Goal: Transaction & Acquisition: Purchase product/service

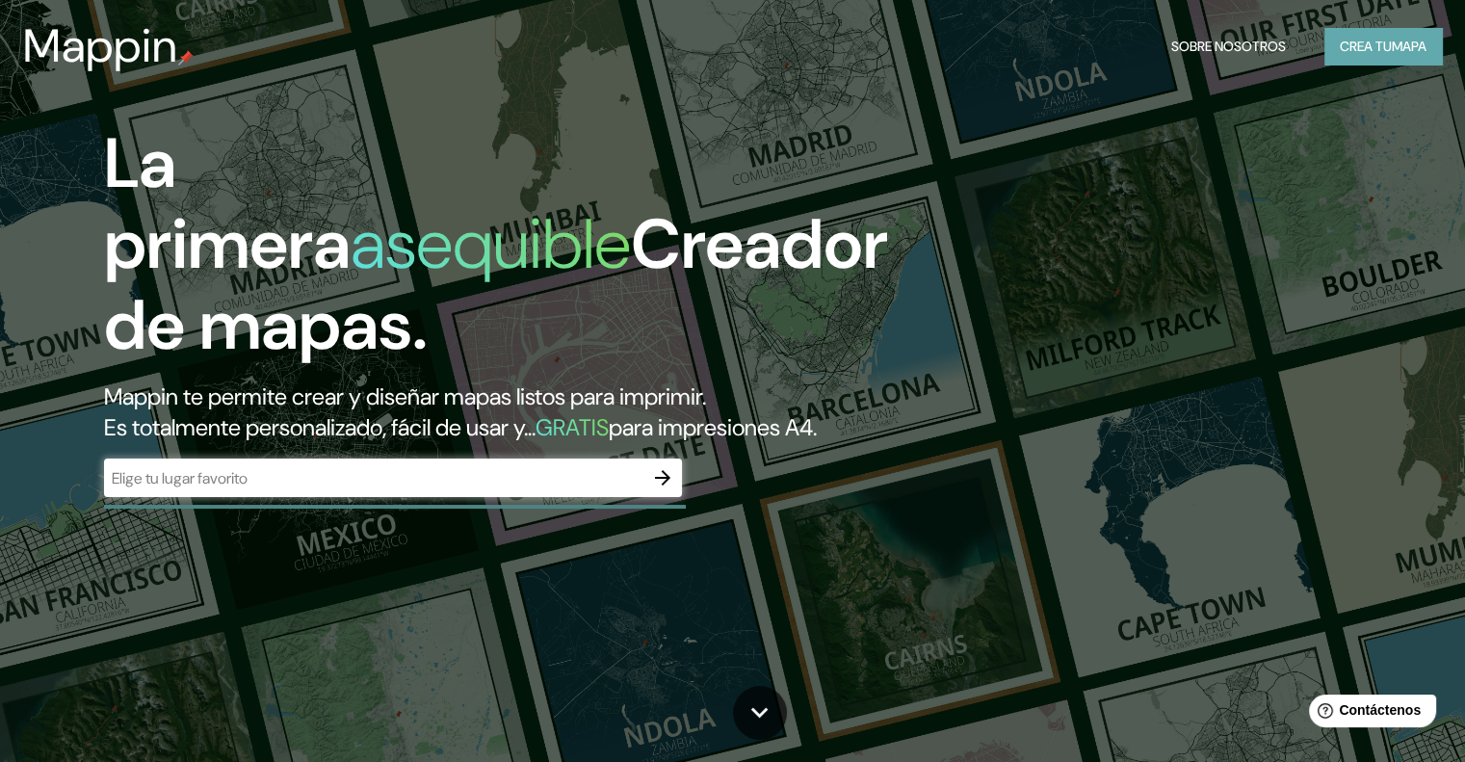
click at [1422, 45] on font "mapa" at bounding box center [1408, 46] width 35 height 17
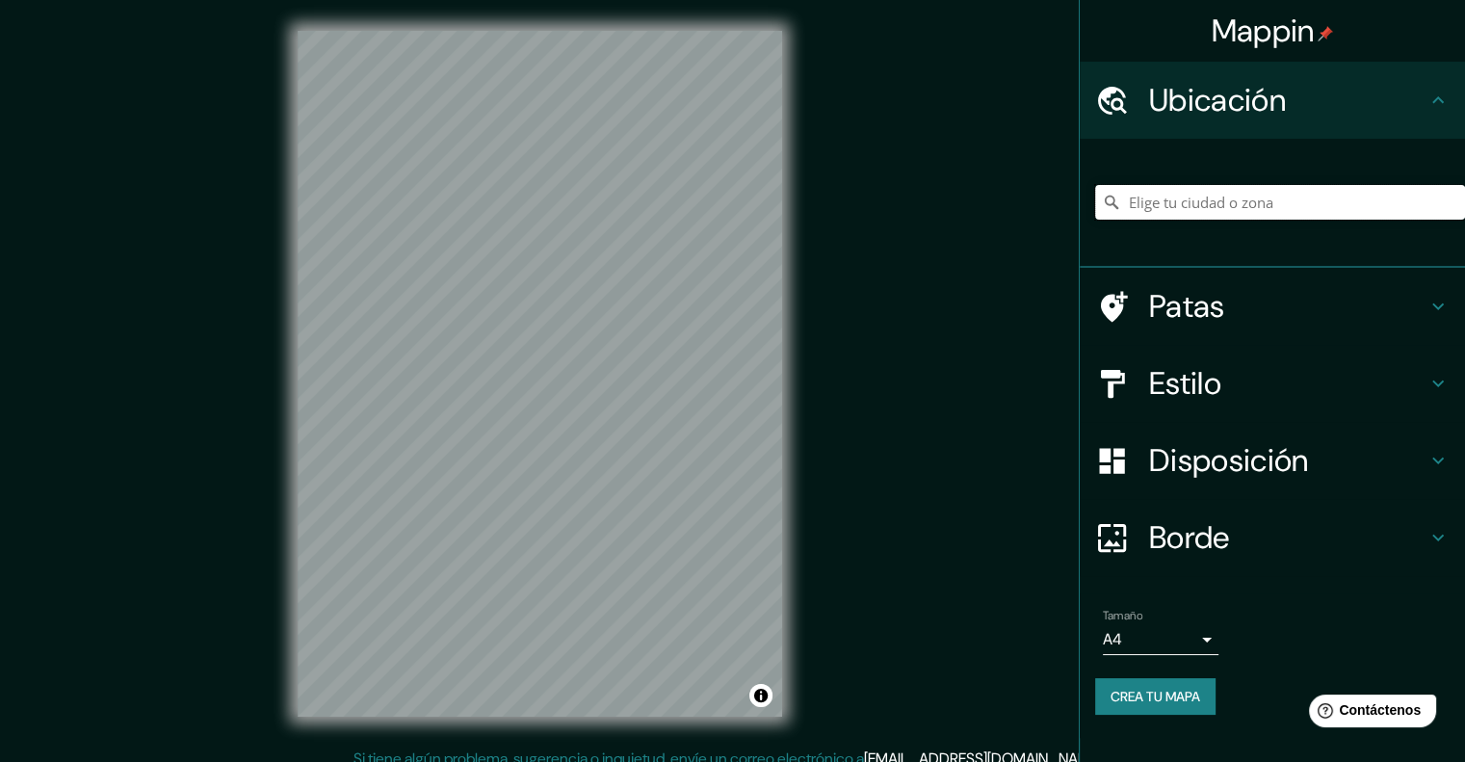
click at [1217, 203] on input "Elige tu ciudad o zona" at bounding box center [1280, 202] width 370 height 35
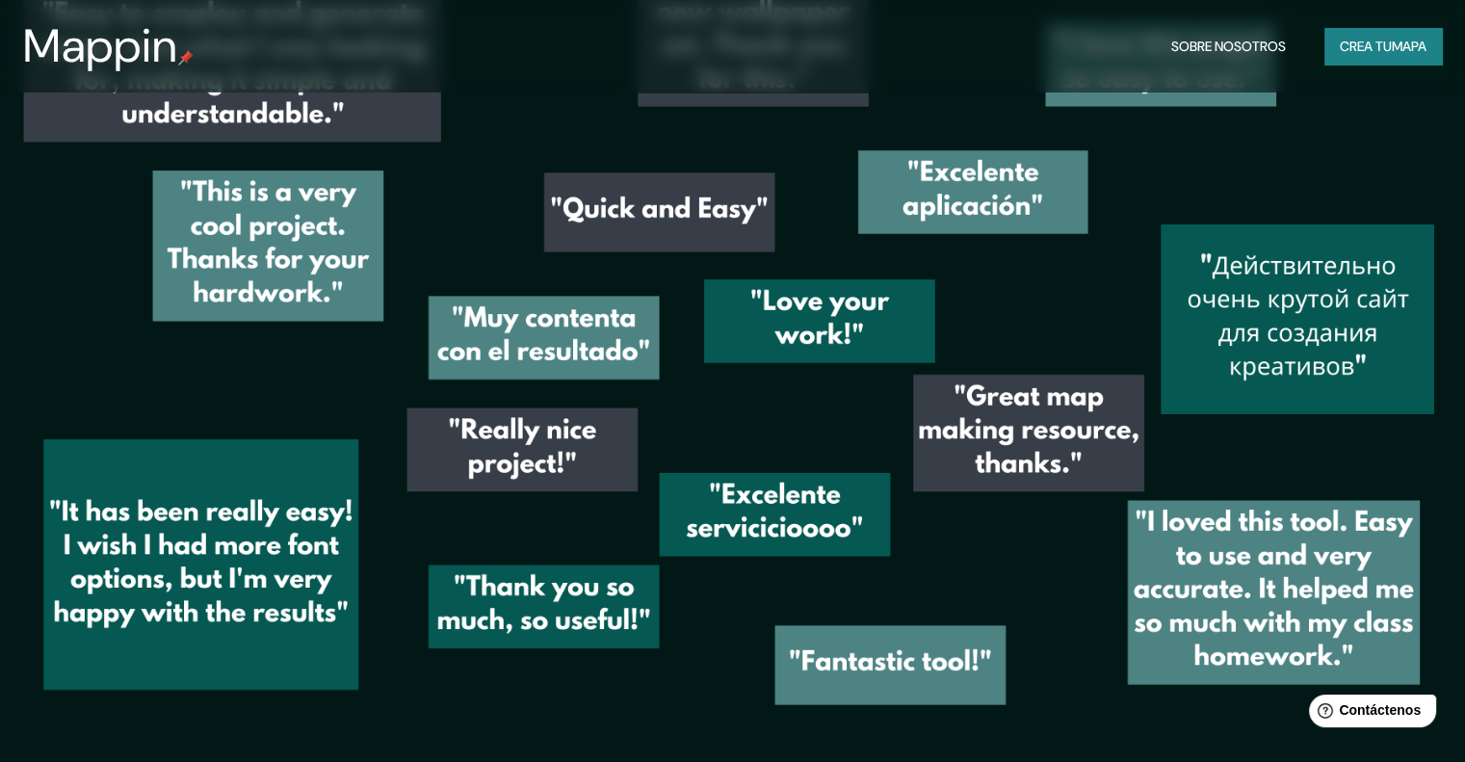
scroll to position [2916, 0]
click at [1354, 38] on font "Crea tu" at bounding box center [1365, 46] width 52 height 25
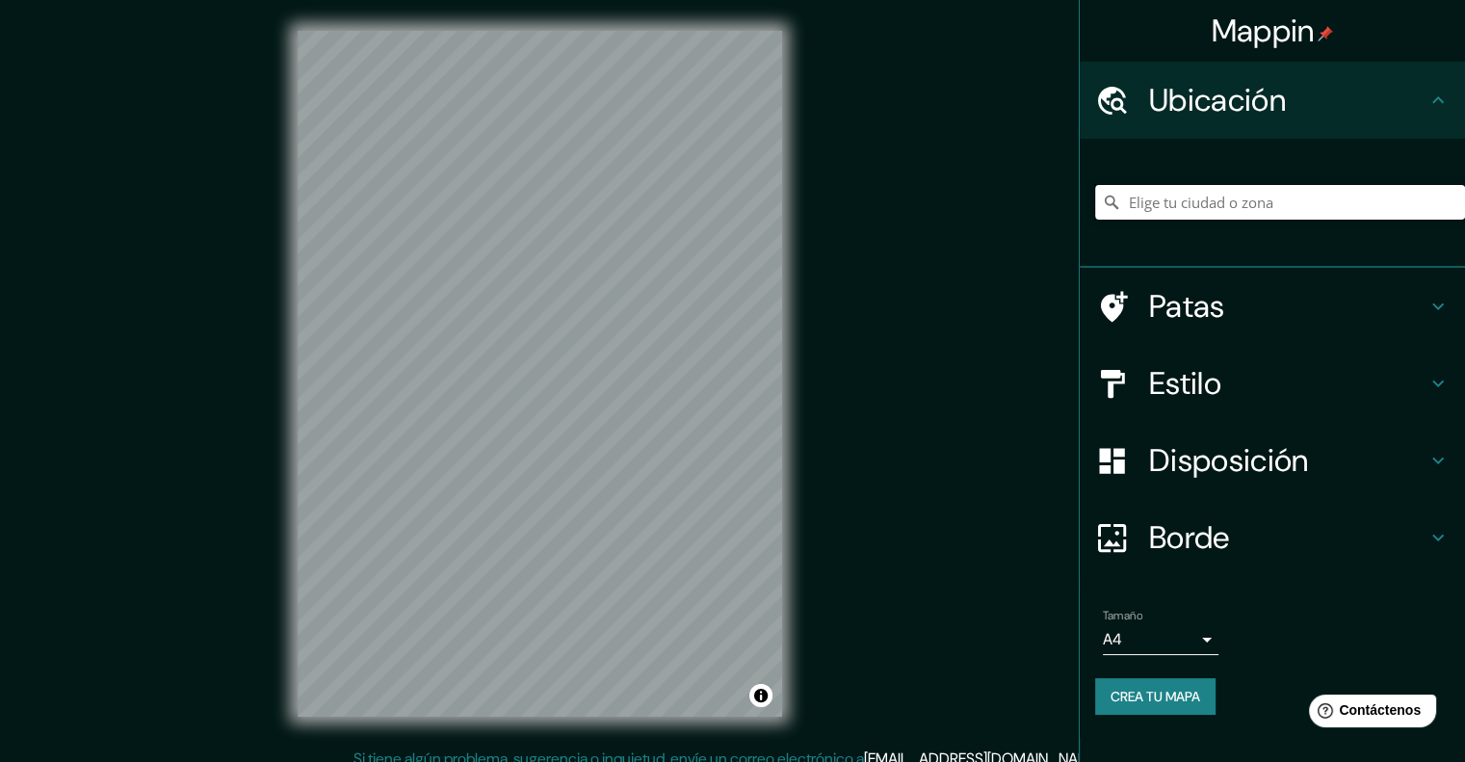
click at [1194, 199] on input "Elige tu ciudad o zona" at bounding box center [1280, 202] width 370 height 35
type input "Cajamarca, [GEOGRAPHIC_DATA][PERSON_NAME], [GEOGRAPHIC_DATA]"
click at [697, 260] on div at bounding box center [700, 254] width 15 height 15
click at [1422, 99] on h4 "Ubicación" at bounding box center [1287, 100] width 277 height 39
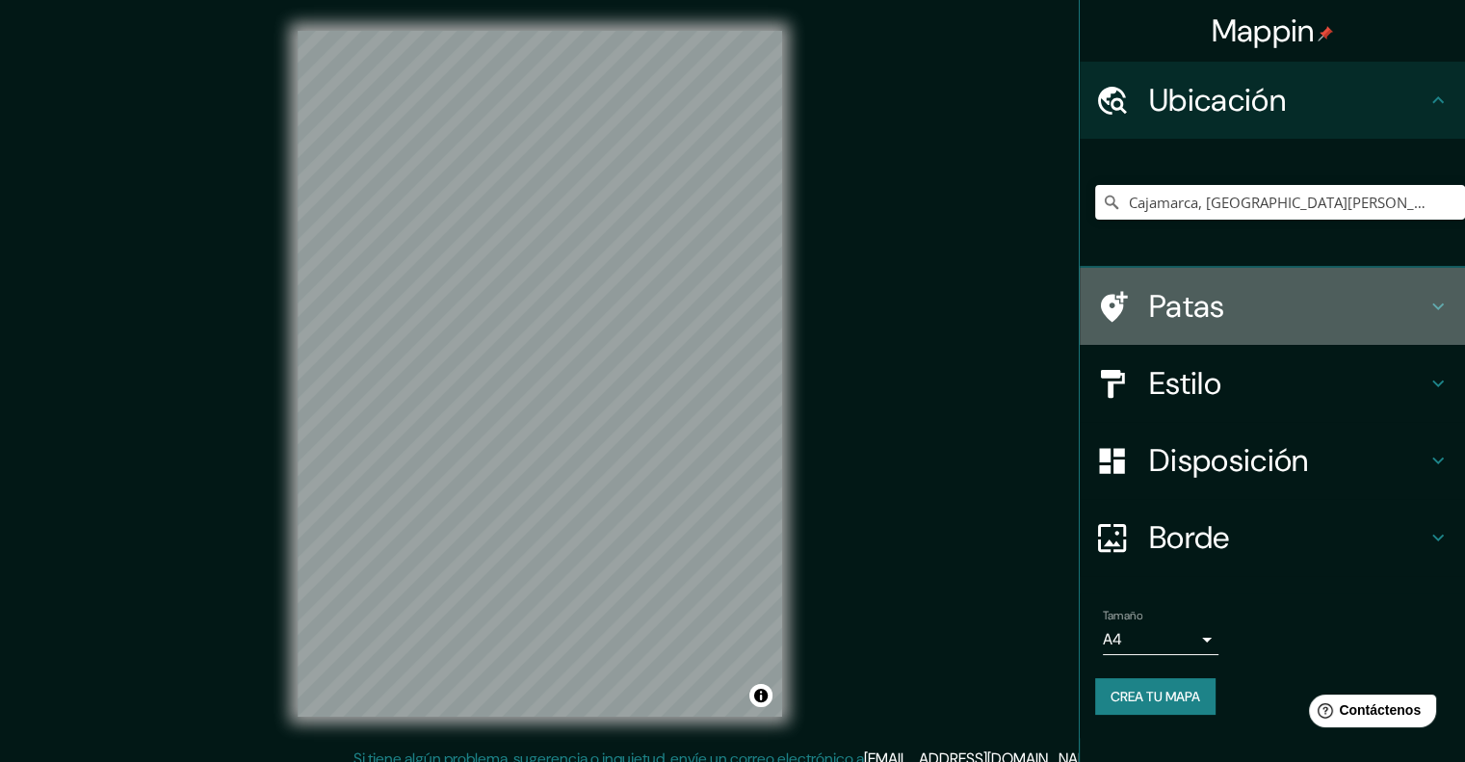
click at [1344, 296] on h4 "Patas" at bounding box center [1287, 306] width 277 height 39
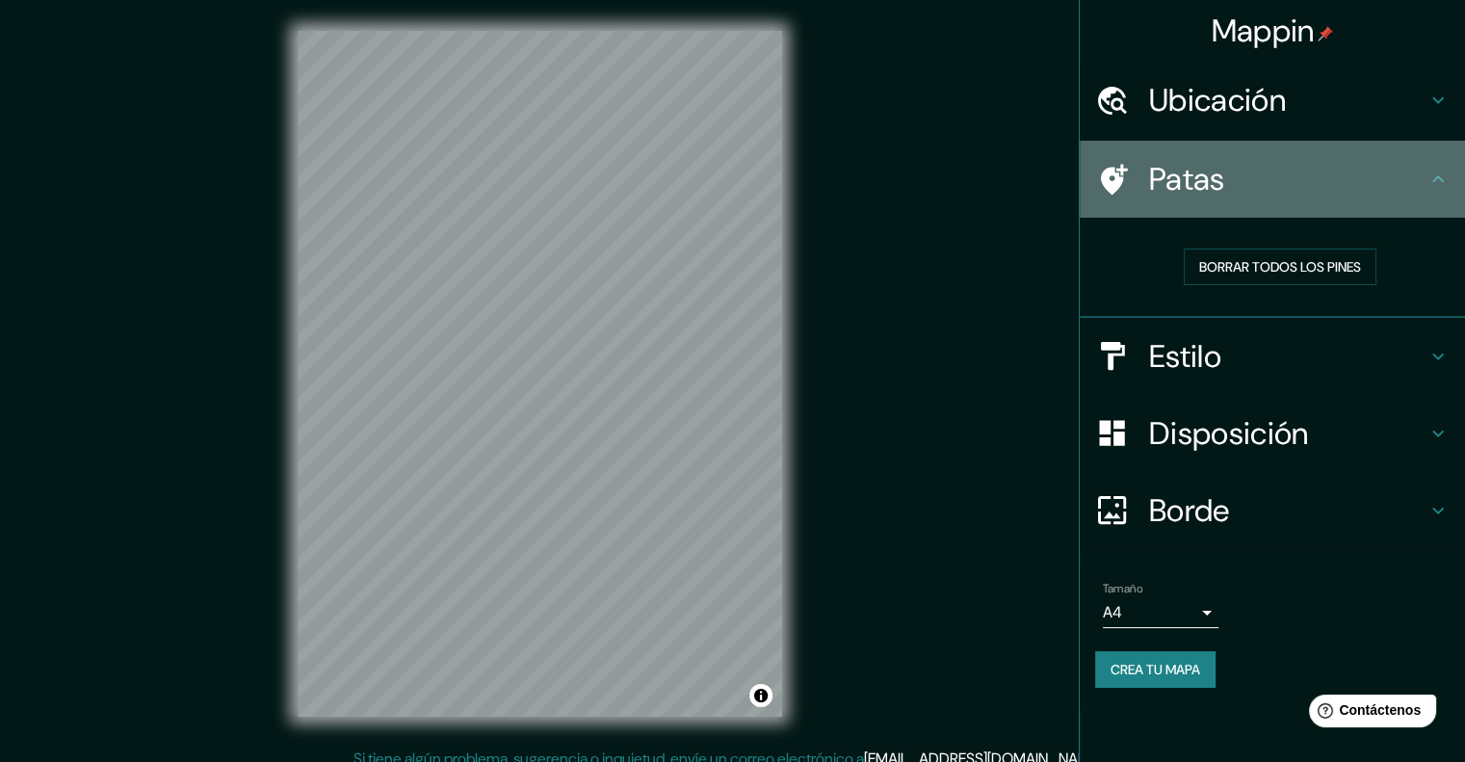
click at [1435, 168] on icon at bounding box center [1437, 179] width 23 height 23
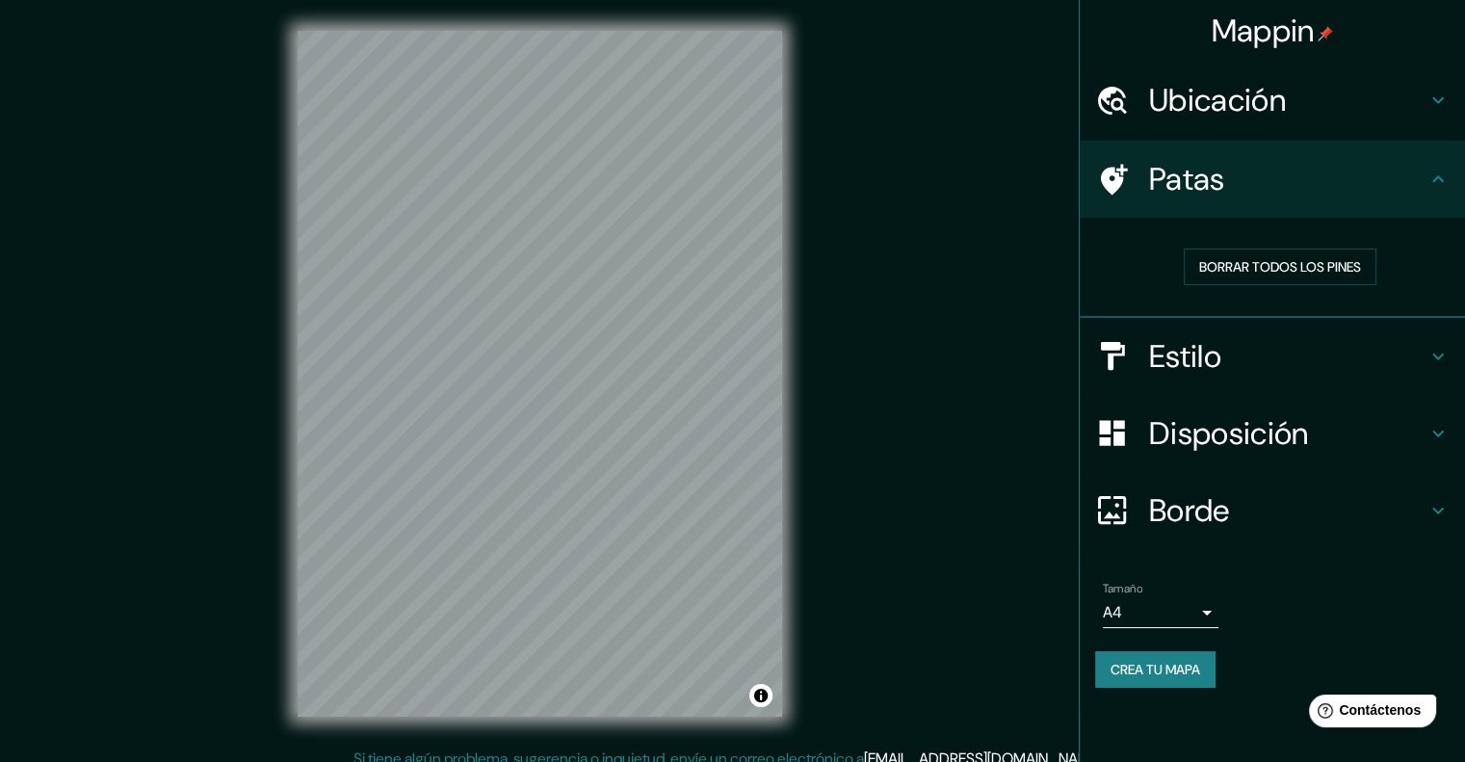
click at [1156, 346] on font "Estilo" at bounding box center [1185, 356] width 72 height 40
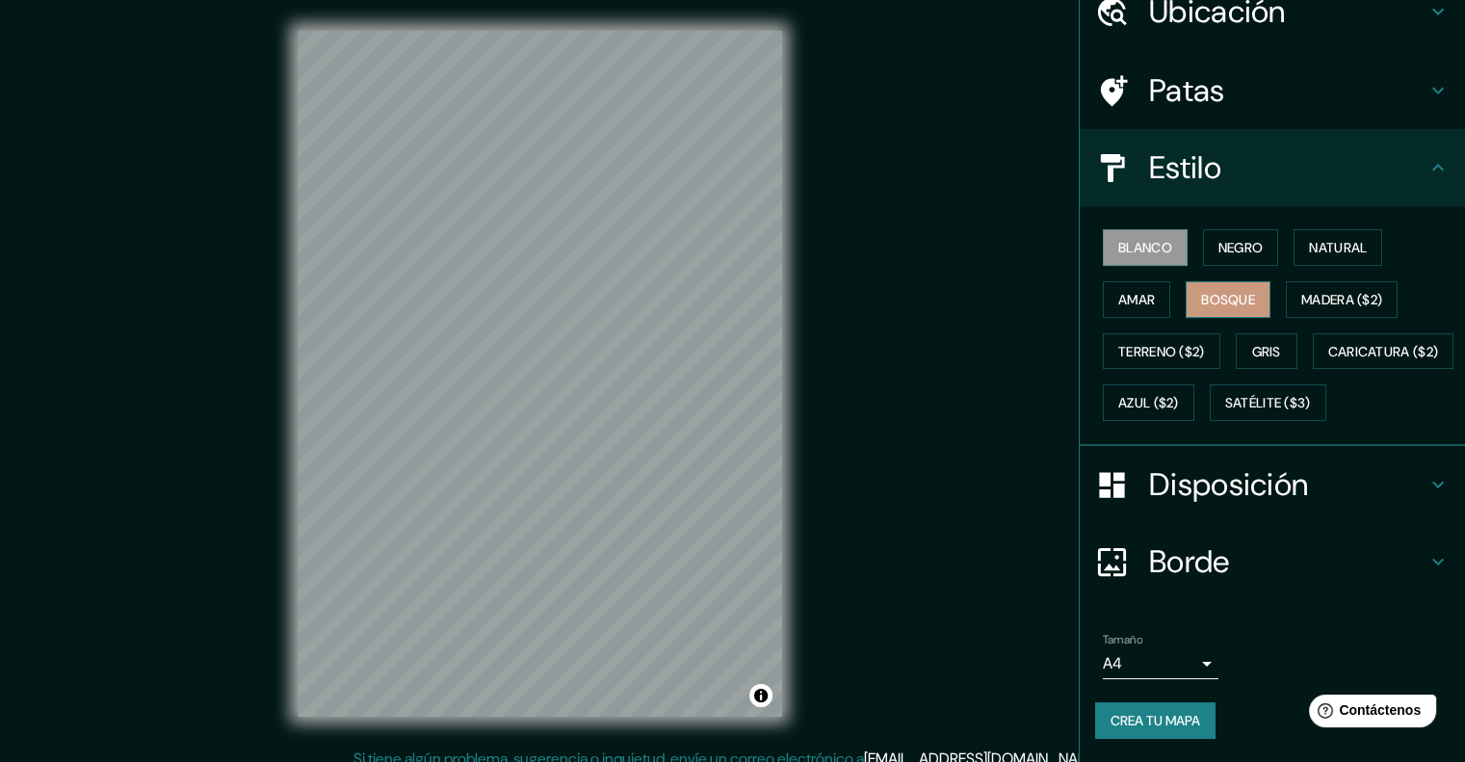
scroll to position [135, 0]
click at [1220, 239] on font "Negro" at bounding box center [1240, 247] width 45 height 17
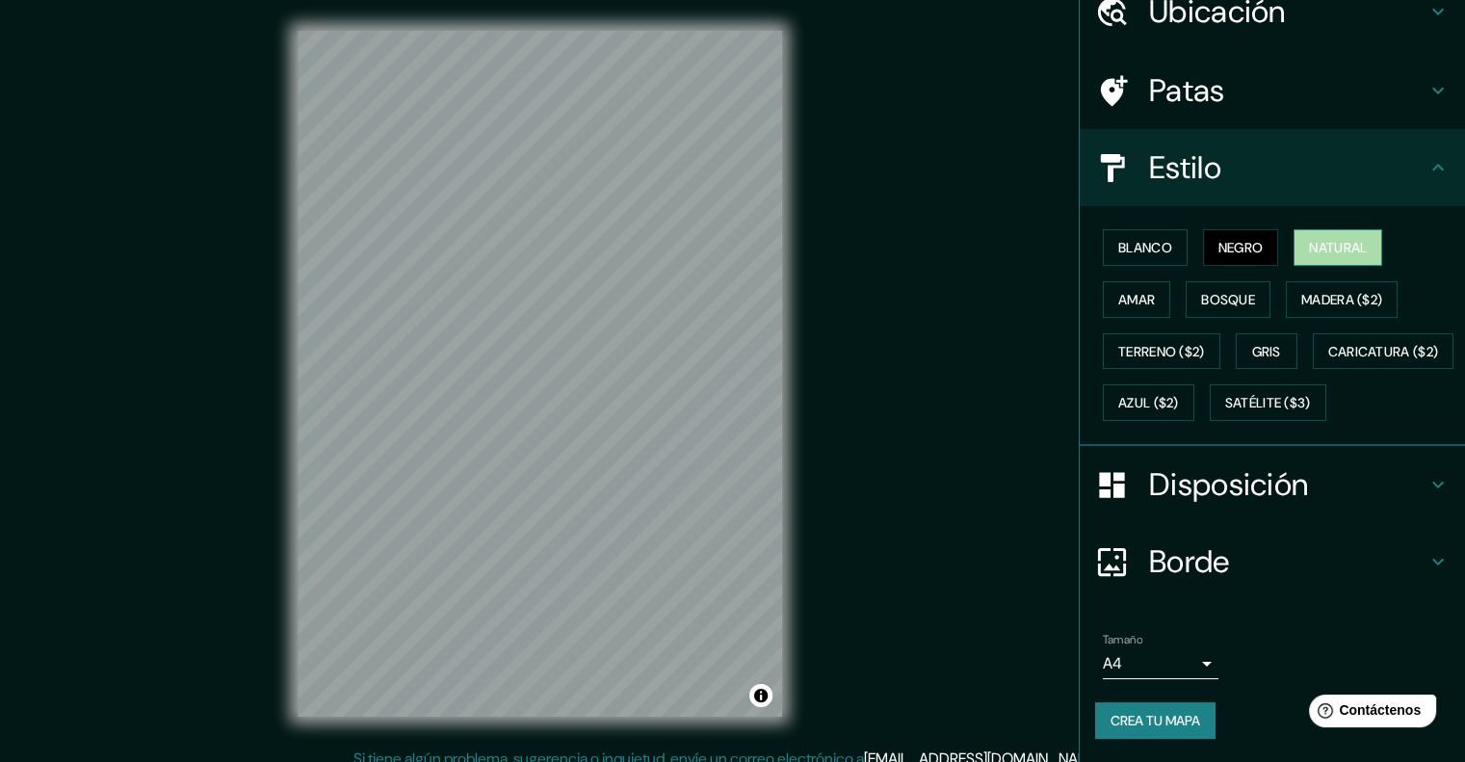
click at [1336, 239] on font "Natural" at bounding box center [1338, 247] width 58 height 17
click at [1118, 291] on font "Amar" at bounding box center [1136, 299] width 37 height 17
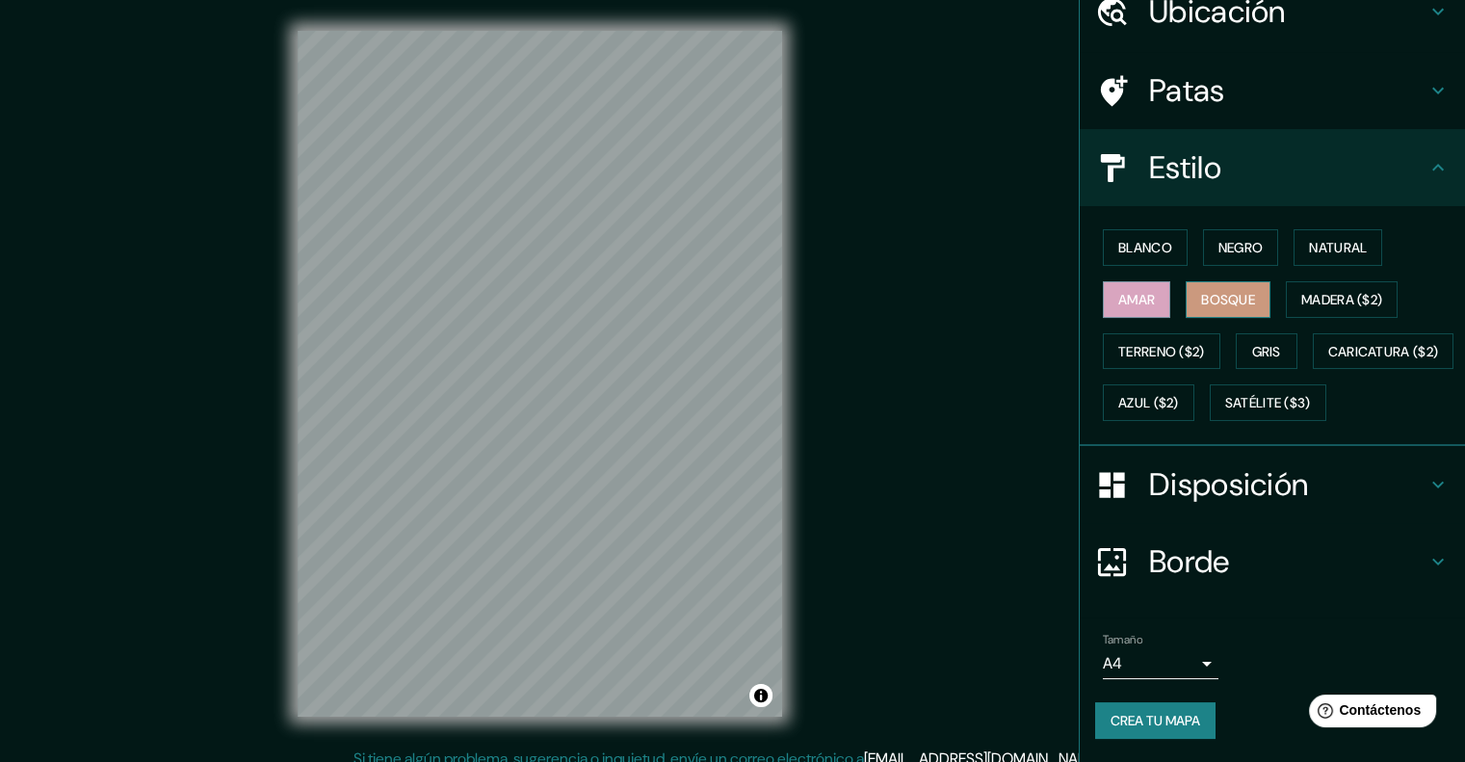
click at [1218, 291] on font "Bosque" at bounding box center [1228, 299] width 54 height 17
click at [1325, 291] on font "Madera ($2)" at bounding box center [1341, 299] width 81 height 17
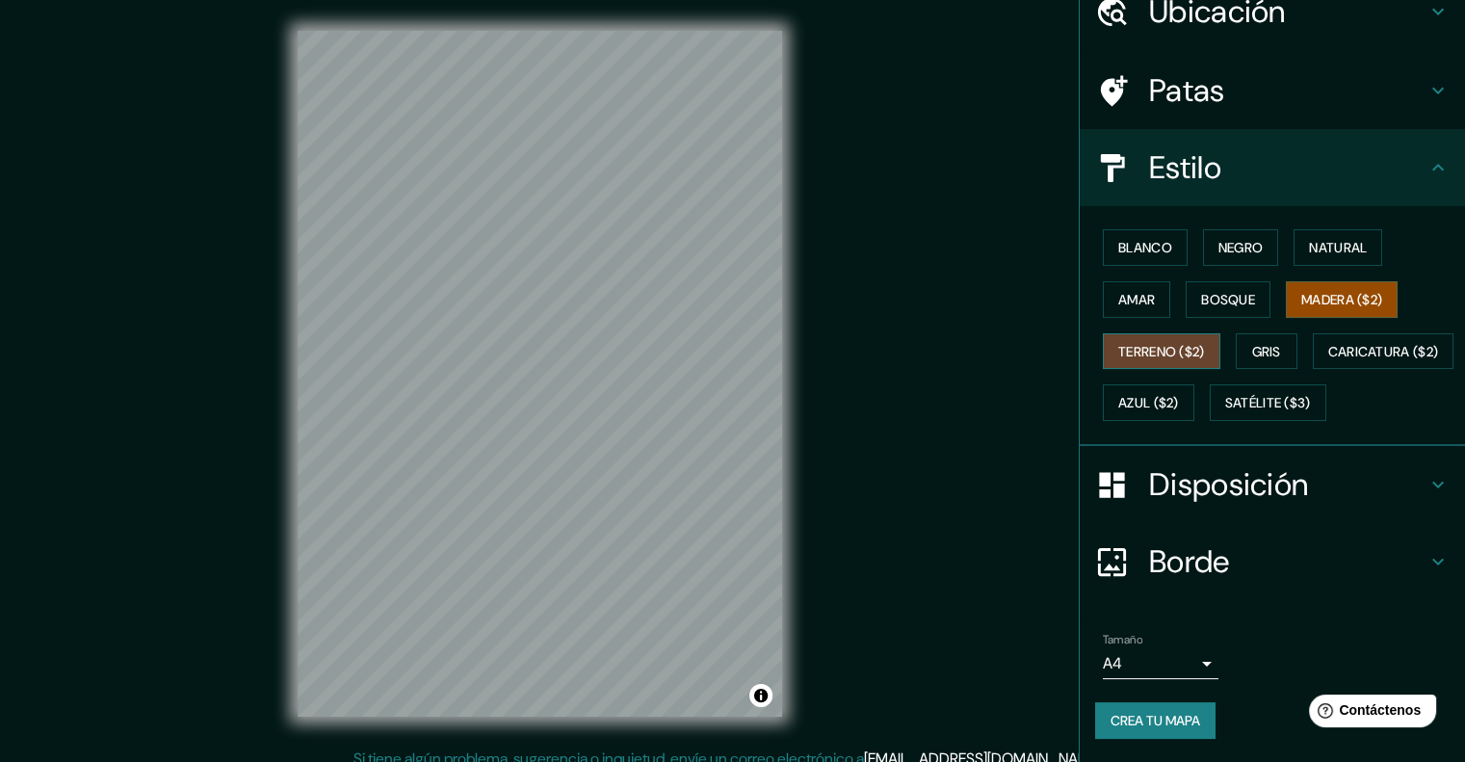
click at [1167, 343] on font "Terreno ($2)" at bounding box center [1161, 351] width 87 height 17
click at [1375, 291] on font "Madera ($2)" at bounding box center [1341, 299] width 81 height 17
click at [1201, 291] on font "Bosque" at bounding box center [1228, 299] width 54 height 17
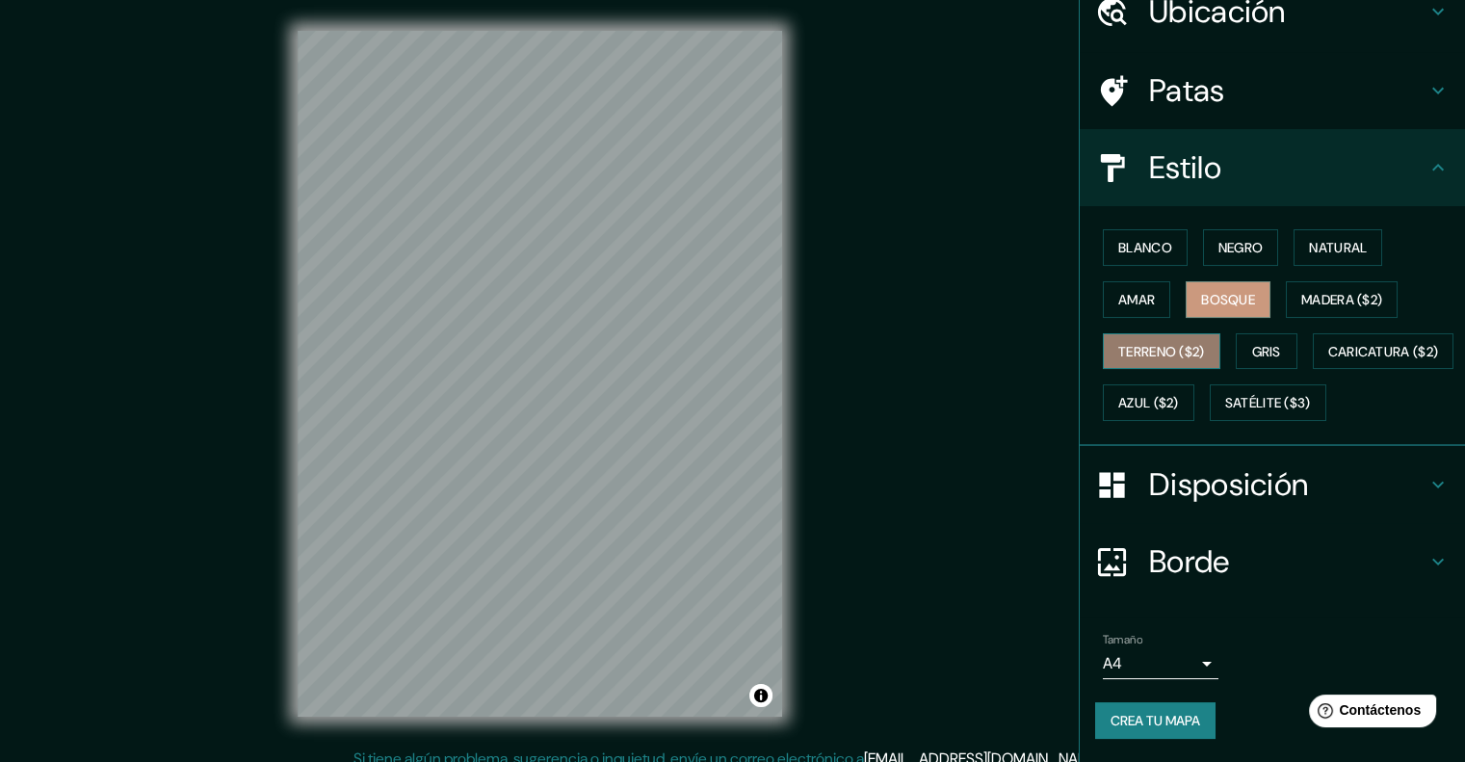
click at [1146, 343] on font "Terreno ($2)" at bounding box center [1161, 351] width 87 height 17
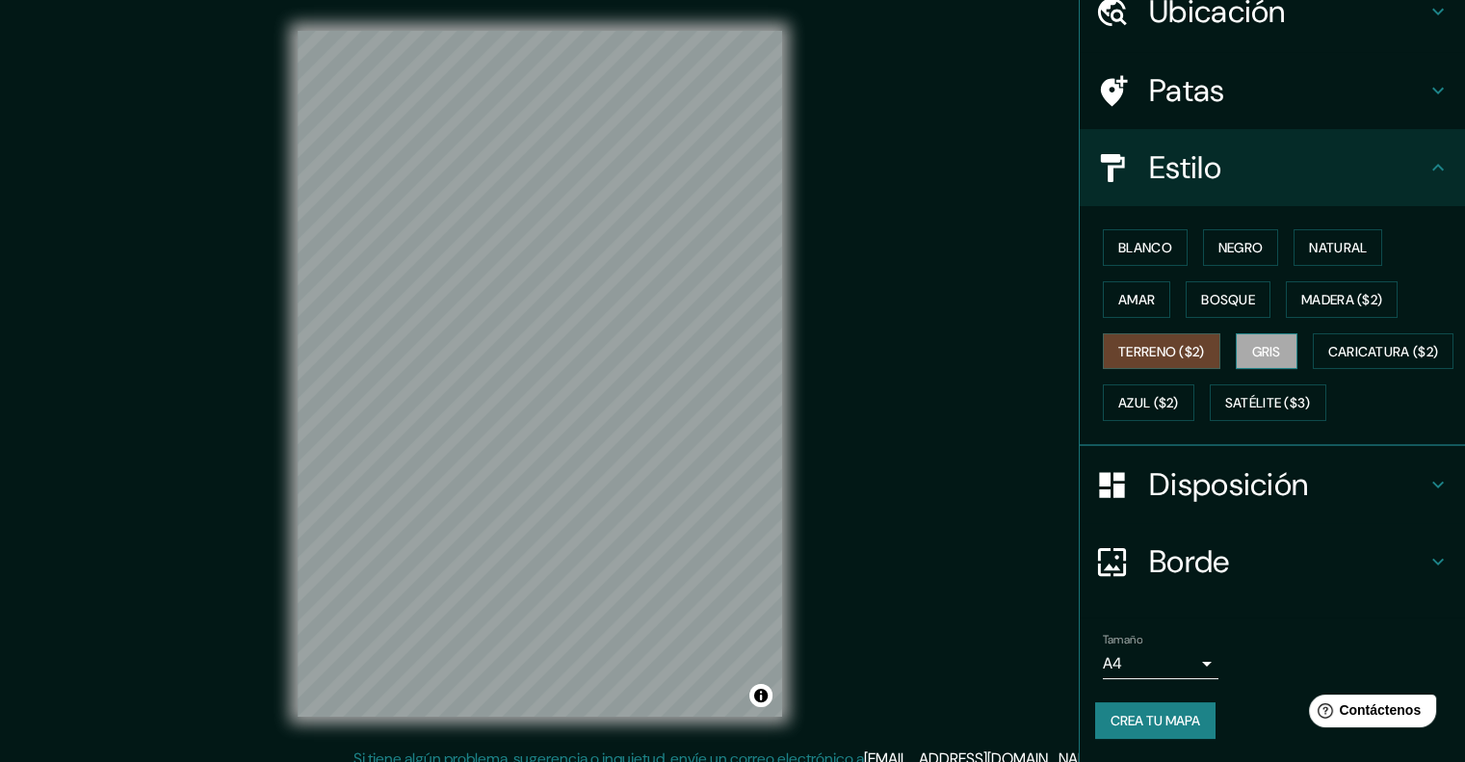
click at [1282, 333] on button "Gris" at bounding box center [1266, 351] width 62 height 37
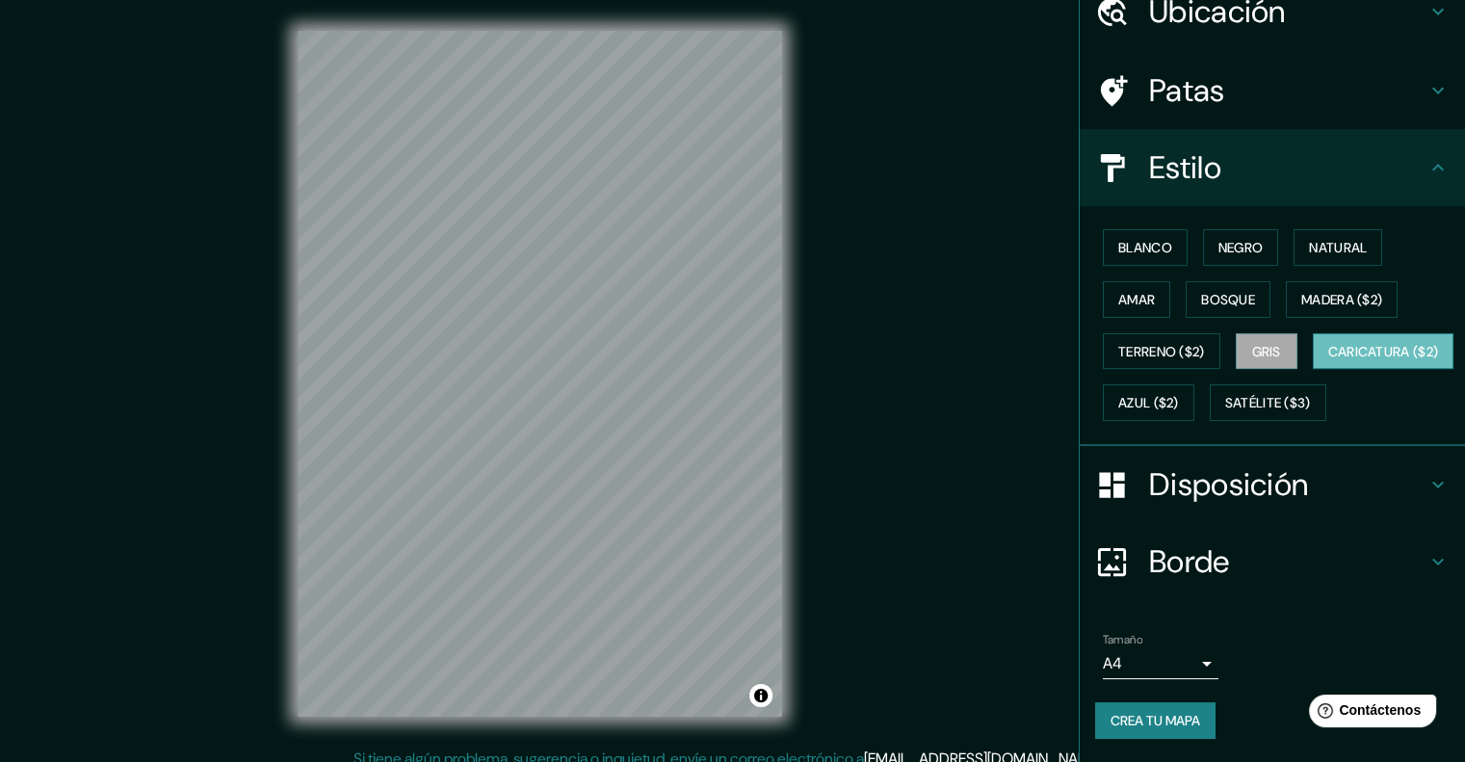
click at [1328, 351] on font "Caricatura ($2)" at bounding box center [1383, 351] width 111 height 17
click at [1179, 395] on font "Azul ($2)" at bounding box center [1148, 403] width 61 height 17
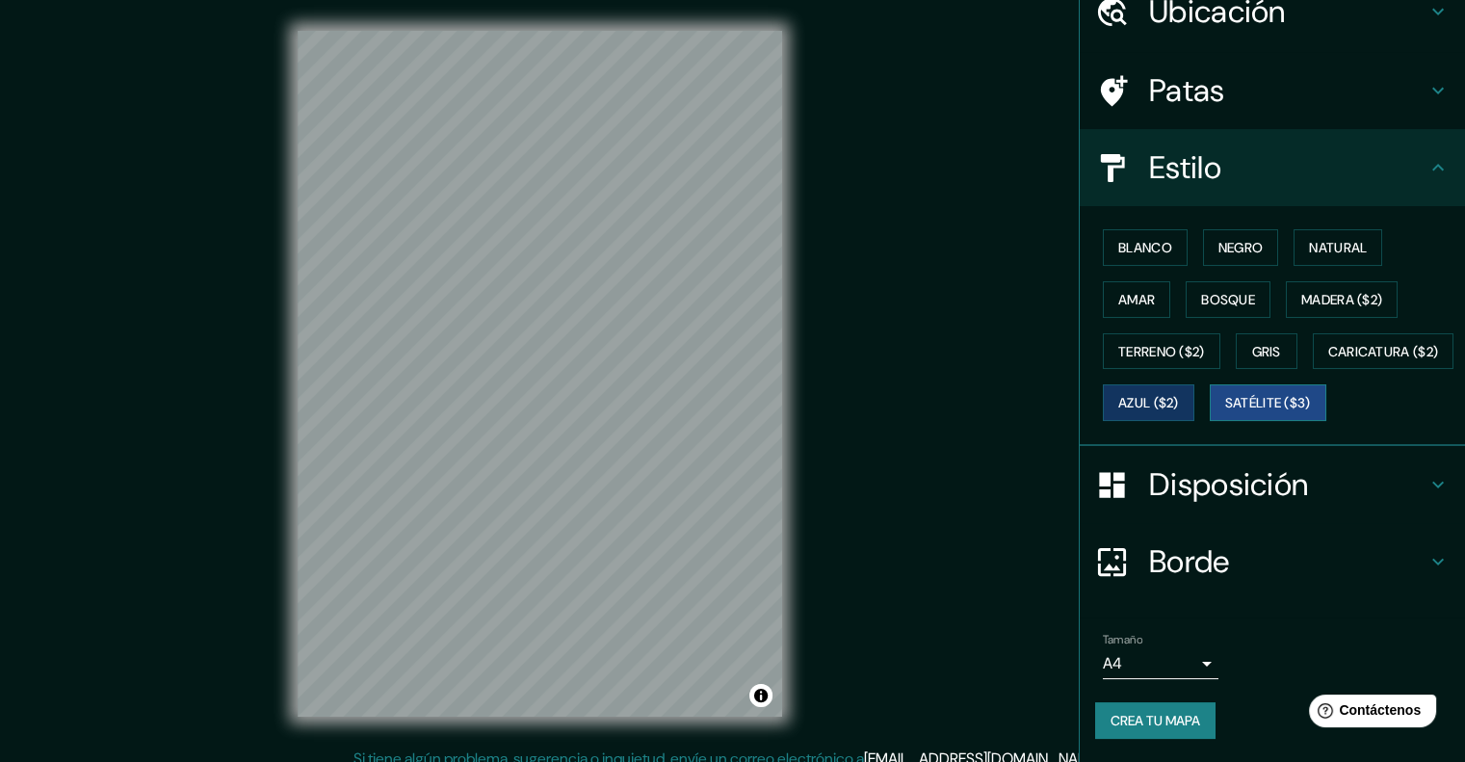
click at [1225, 396] on font "Satélite ($3)" at bounding box center [1268, 403] width 86 height 17
click at [1179, 395] on font "Azul ($2)" at bounding box center [1148, 403] width 61 height 17
